Goal: Information Seeking & Learning: Learn about a topic

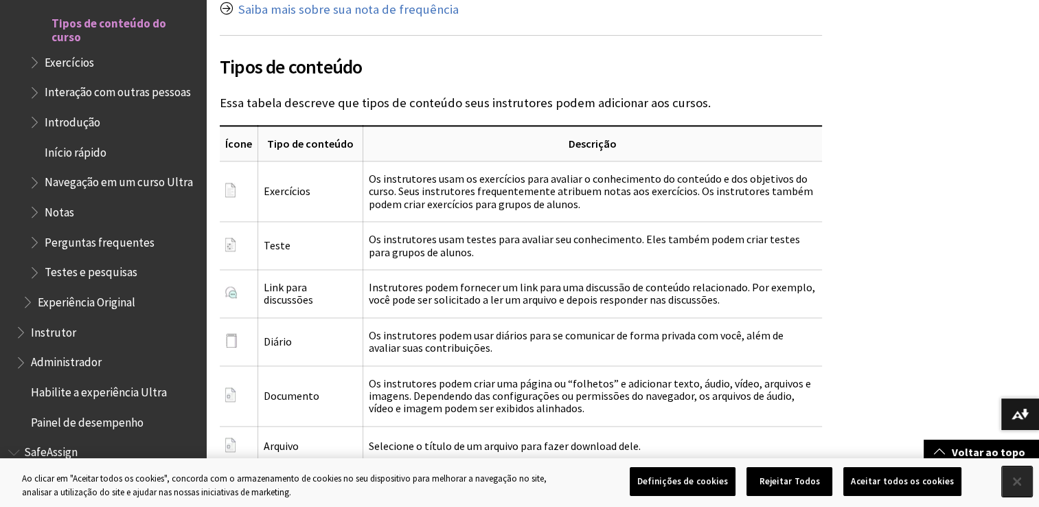
click at [1027, 479] on button "Fechar" at bounding box center [1017, 481] width 30 height 30
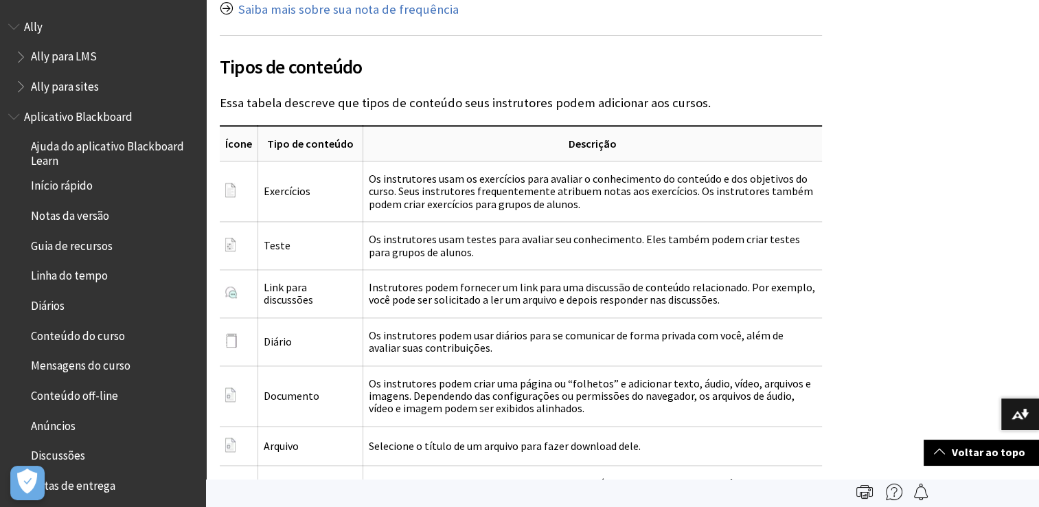
click at [5, 27] on div "Todos os produtos Ally Ally para LMS Ally para sites Ally Ally para LMS Ally pa…" at bounding box center [103, 253] width 206 height 507
click at [10, 18] on span "Book outline for Anthology Ally Help" at bounding box center [15, 23] width 14 height 17
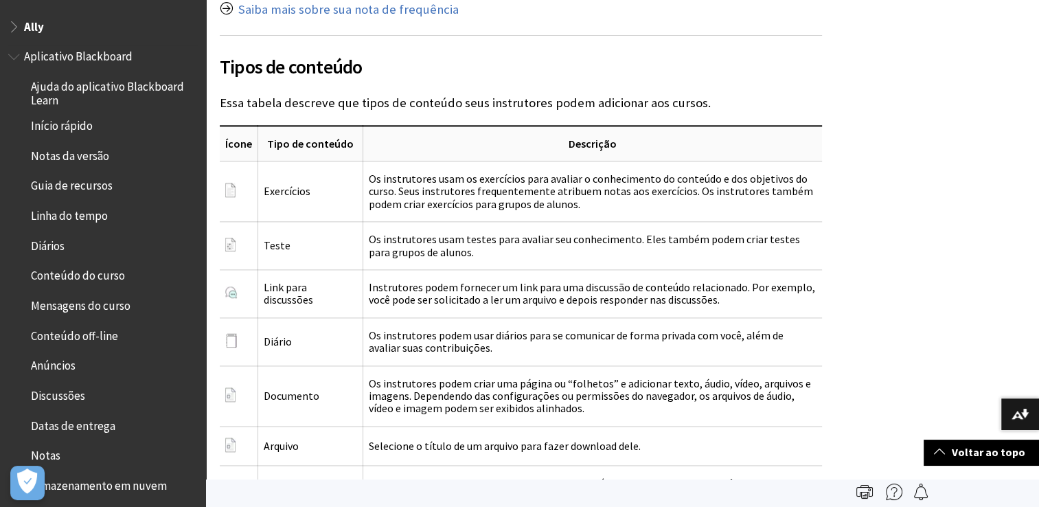
click at [19, 54] on span "Book outline for Blackboard App Help" at bounding box center [15, 53] width 14 height 17
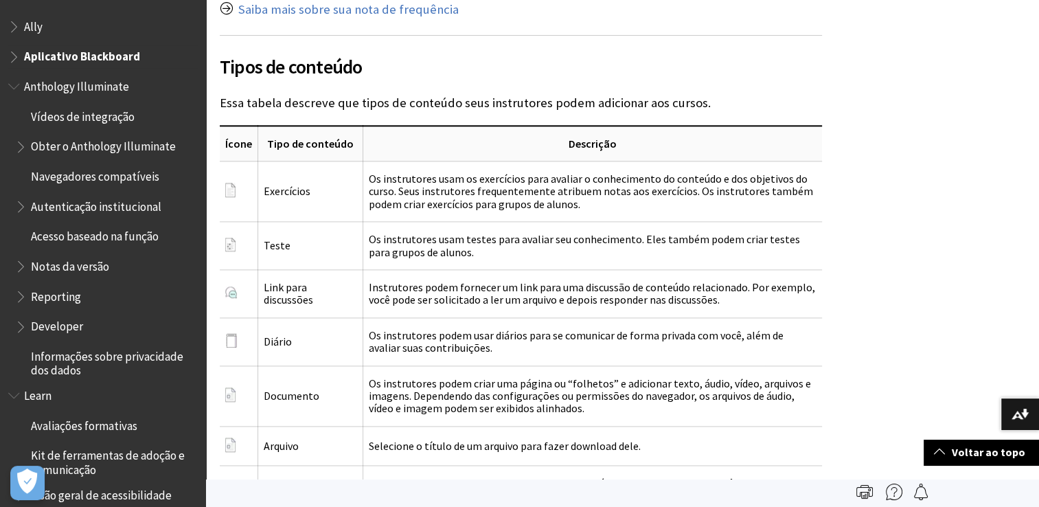
click at [17, 60] on span "Book outline for Blackboard App Help" at bounding box center [15, 53] width 14 height 17
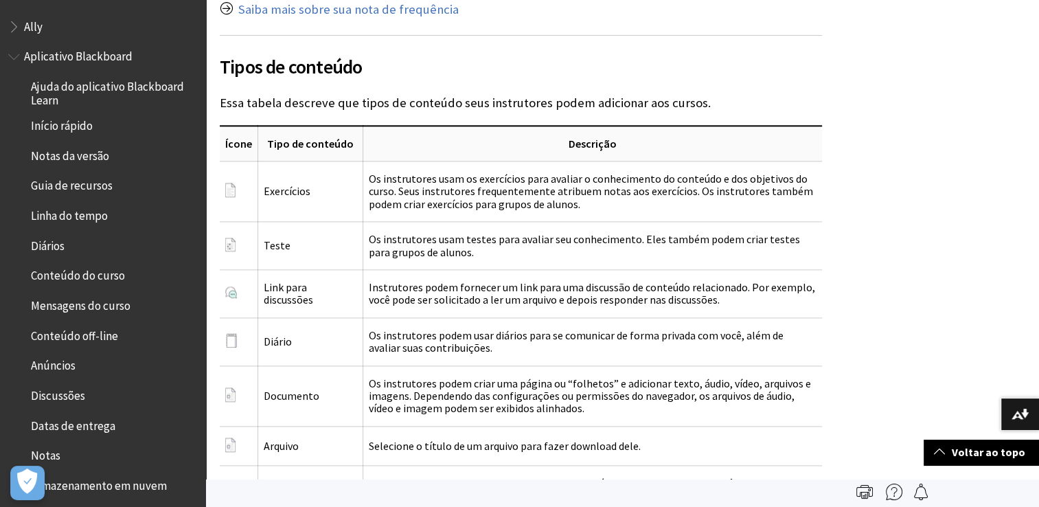
click at [251, 41] on h2 "Tipos de conteúdo" at bounding box center [521, 58] width 602 height 46
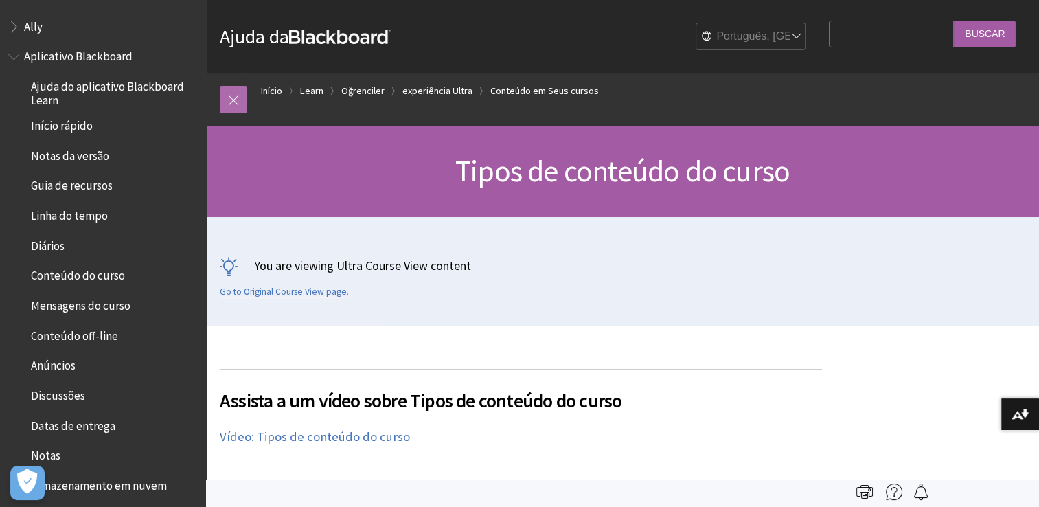
click at [227, 92] on link at bounding box center [233, 99] width 27 height 27
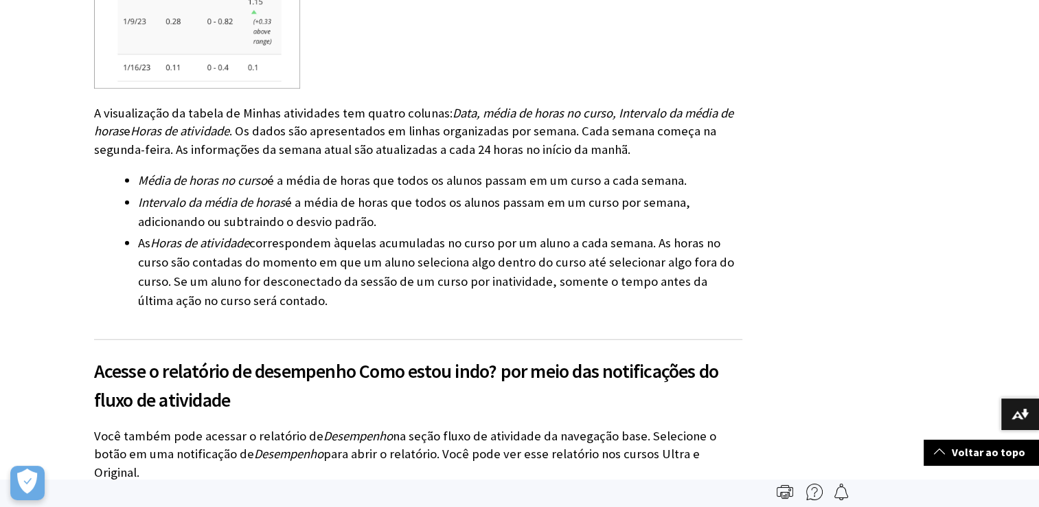
scroll to position [3776, 0]
